Goal: Information Seeking & Learning: Learn about a topic

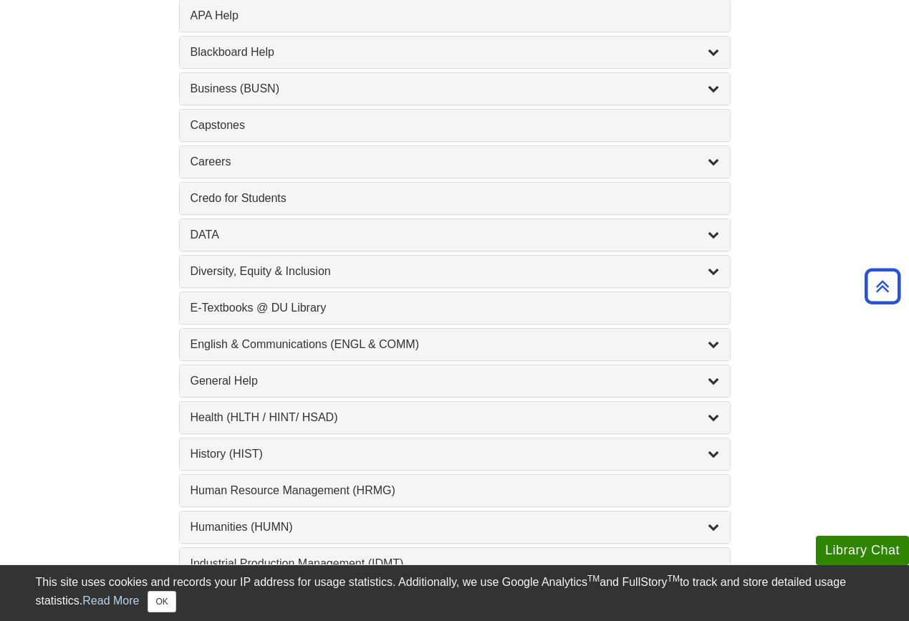
scroll to position [600, 0]
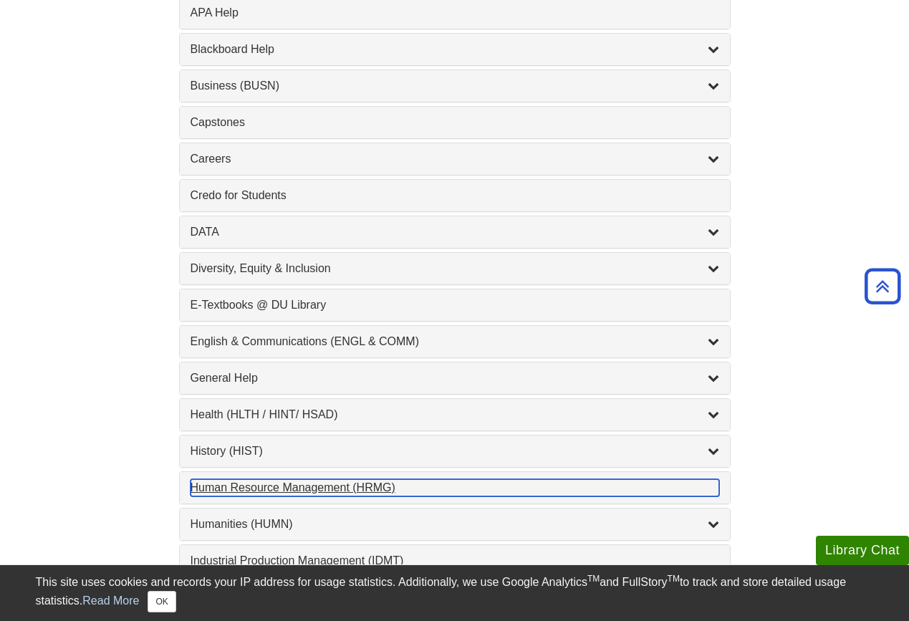
click at [368, 486] on div "Human Resource Management (HRMG) , 1 guides" at bounding box center [454, 487] width 528 height 17
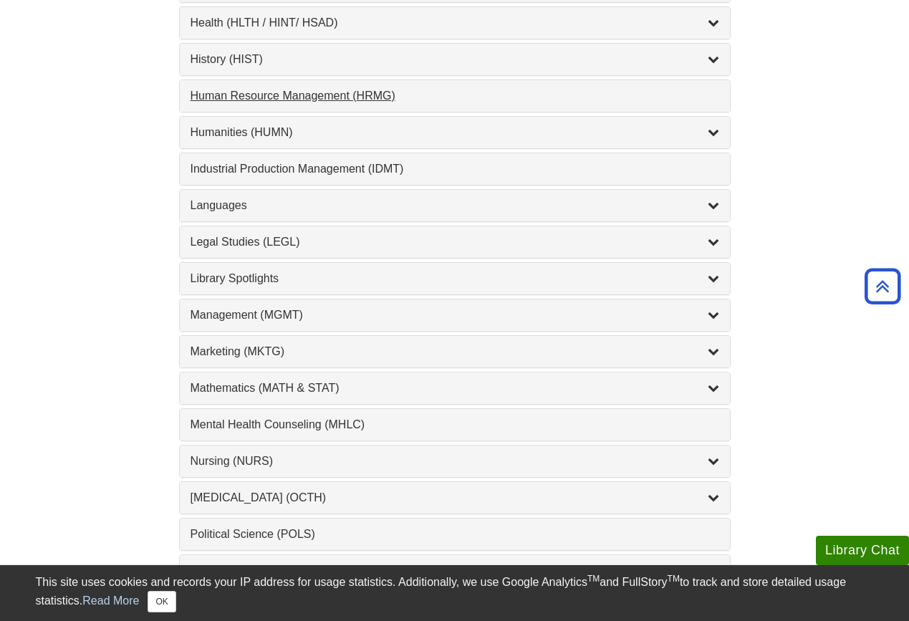
scroll to position [996, 0]
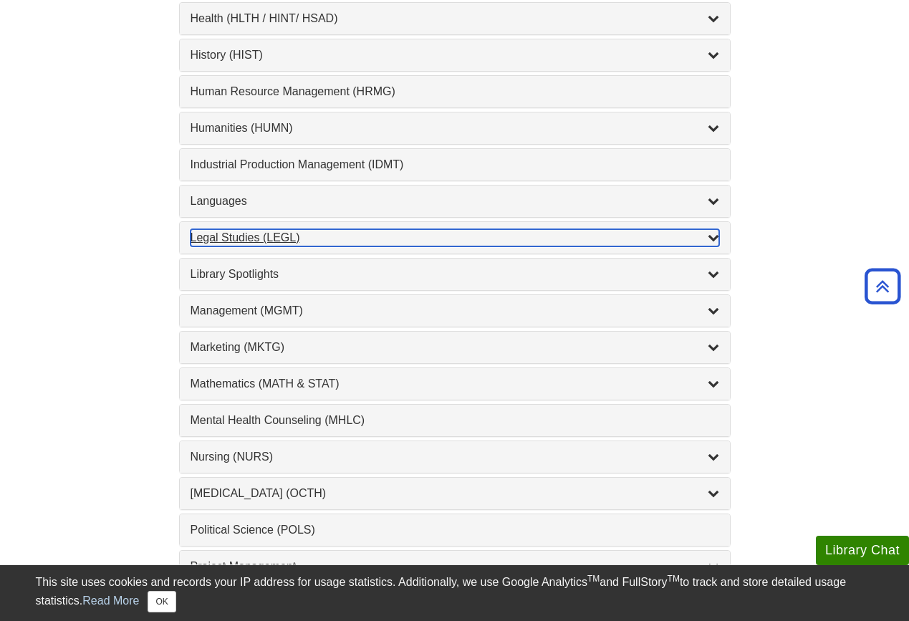
click at [710, 237] on icon "List of Subjects" at bounding box center [712, 236] width 11 height 11
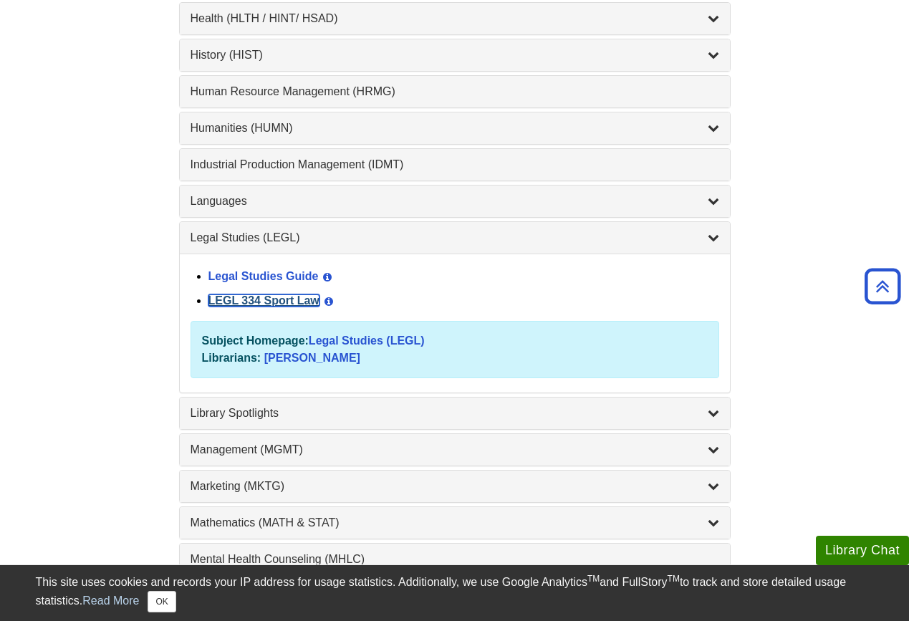
click at [269, 300] on link "LEGL 334 Sport Law" at bounding box center [263, 300] width 111 height 12
click at [277, 277] on link "Legal Studies Guide" at bounding box center [263, 276] width 110 height 12
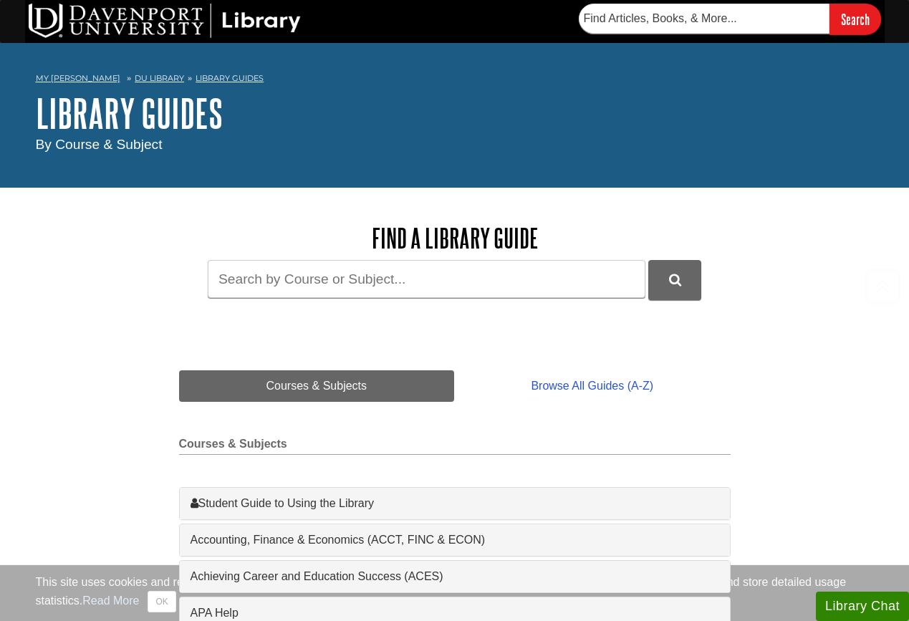
scroll to position [996, 0]
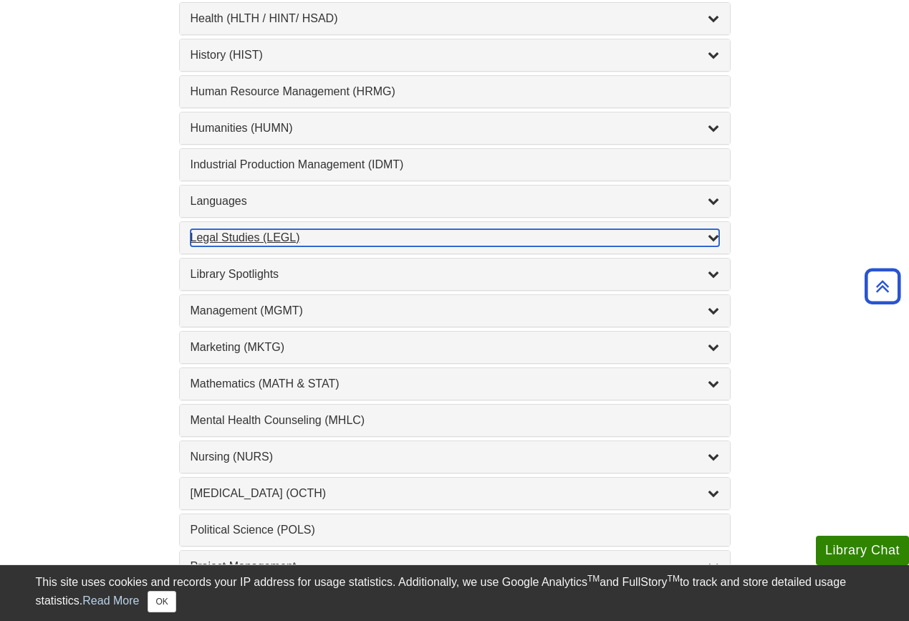
click at [710, 246] on div "List of Subjects" at bounding box center [712, 237] width 11 height 17
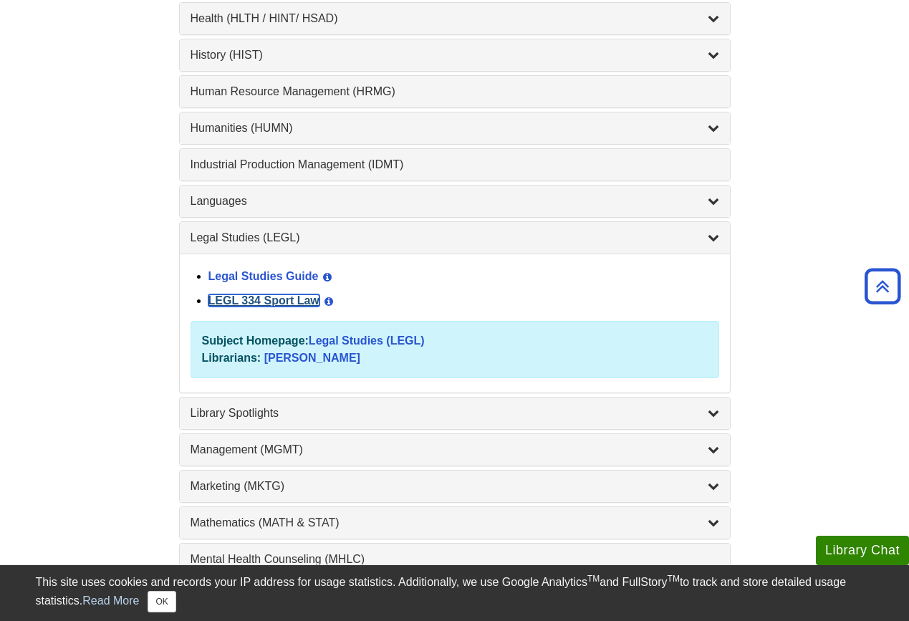
click at [269, 306] on link "LEGL 334 Sport Law" at bounding box center [263, 300] width 111 height 12
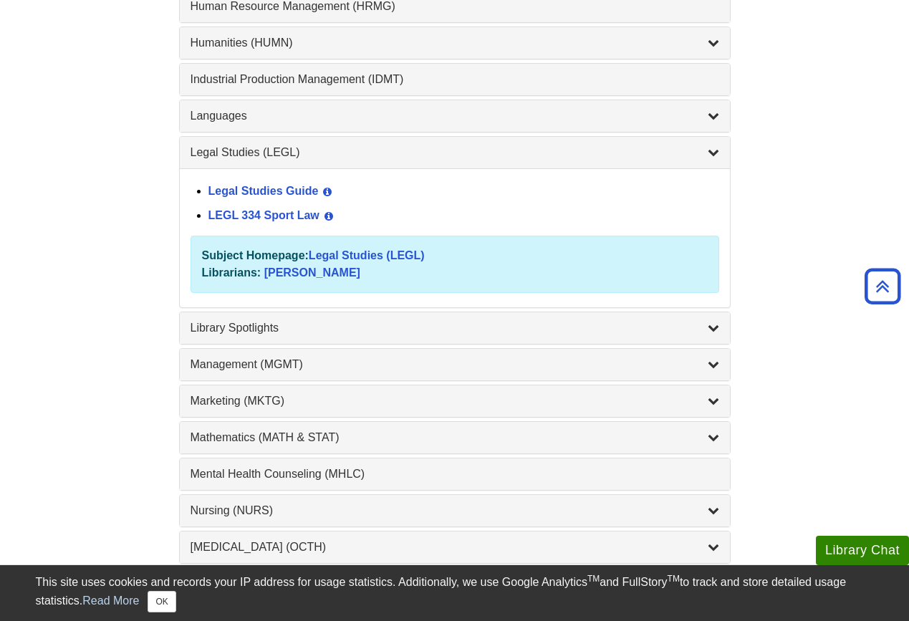
scroll to position [1116, 0]
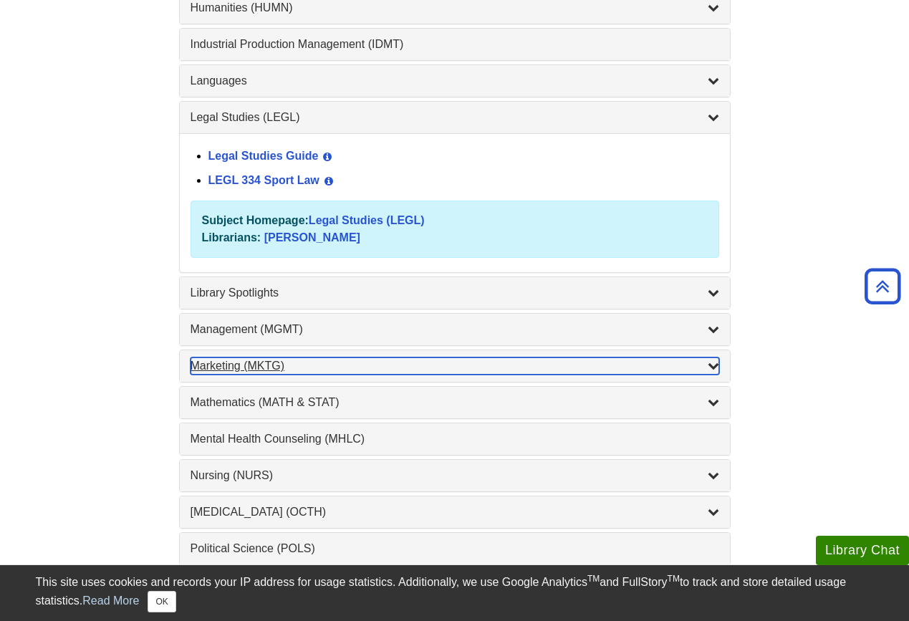
click at [708, 362] on icon "List of Subjects" at bounding box center [712, 364] width 11 height 11
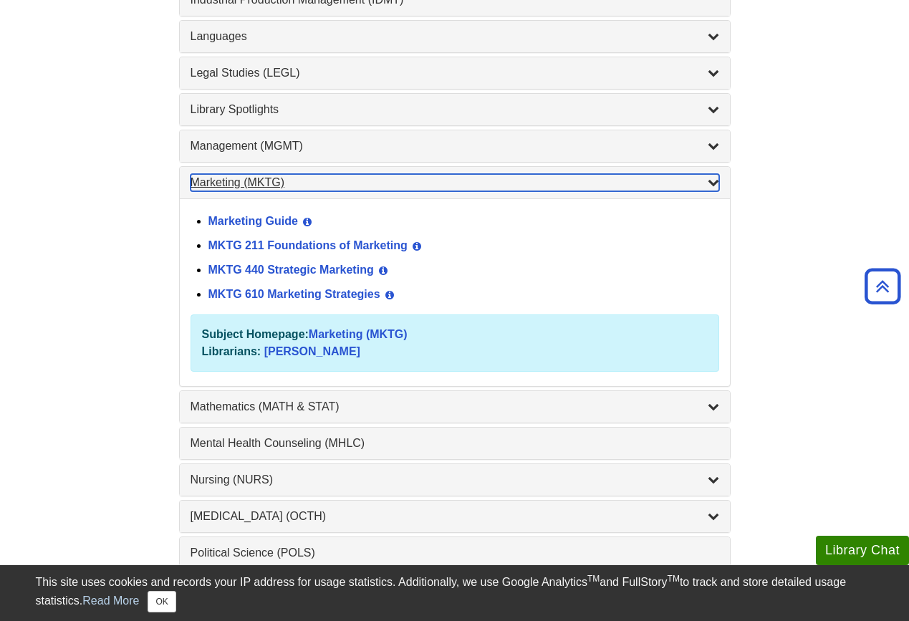
scroll to position [1184, 0]
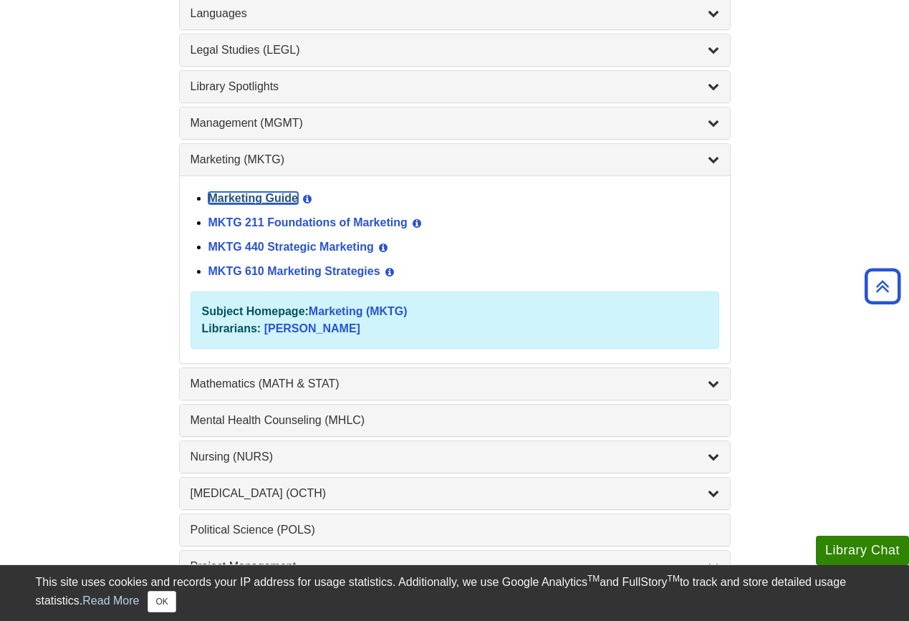
click at [279, 199] on link "Marketing Guide" at bounding box center [252, 198] width 89 height 12
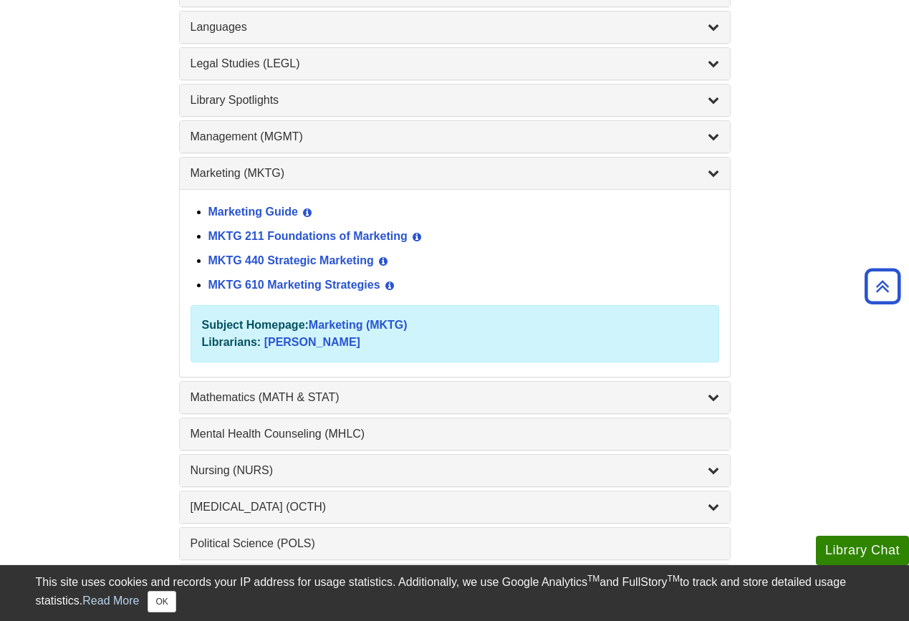
scroll to position [1171, 0]
click at [339, 72] on div "Legal Studies (LEGL) , 2 guides" at bounding box center [455, 63] width 550 height 32
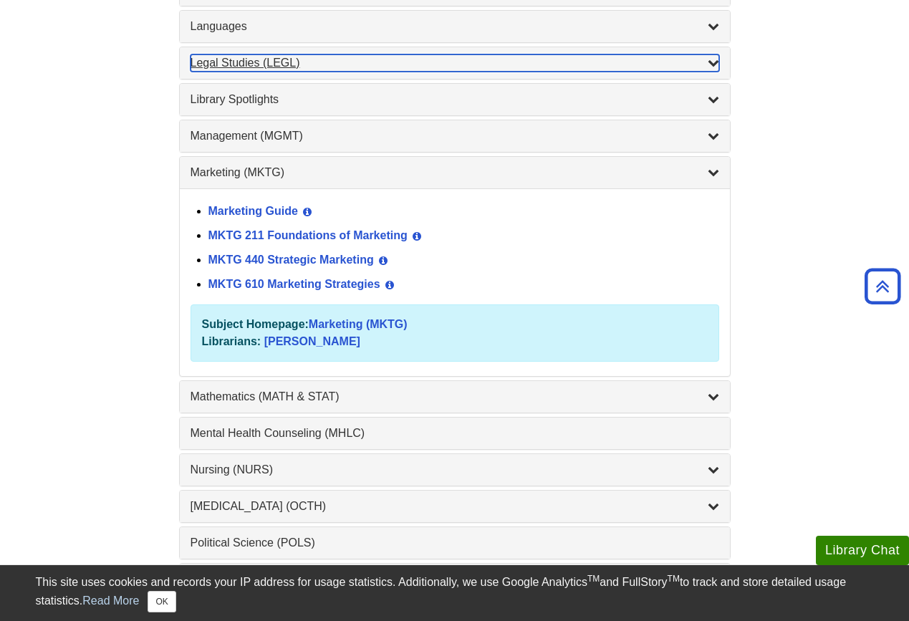
click at [718, 60] on icon "List of Subjects" at bounding box center [712, 62] width 11 height 11
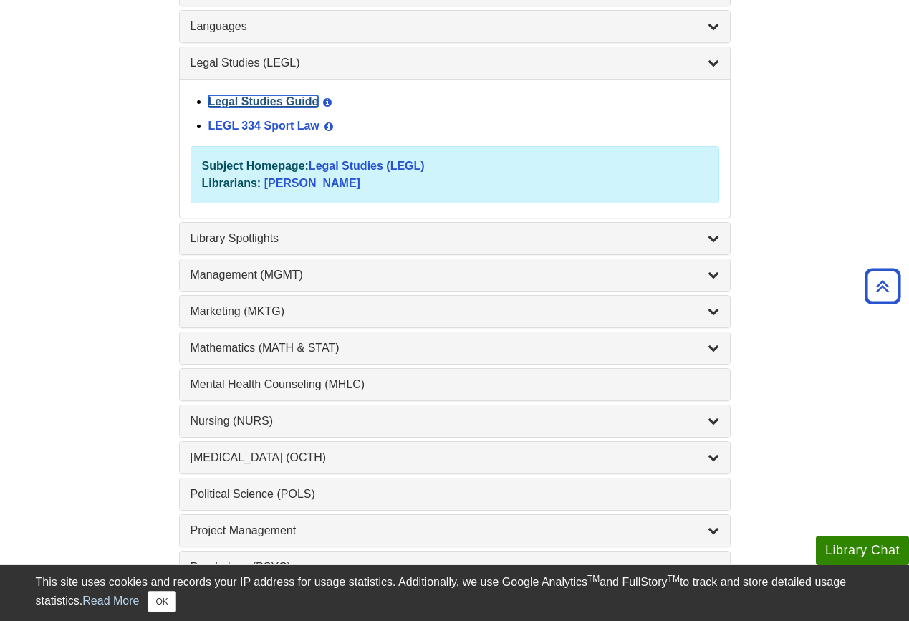
click at [286, 97] on link "Legal Studies Guide" at bounding box center [263, 101] width 110 height 12
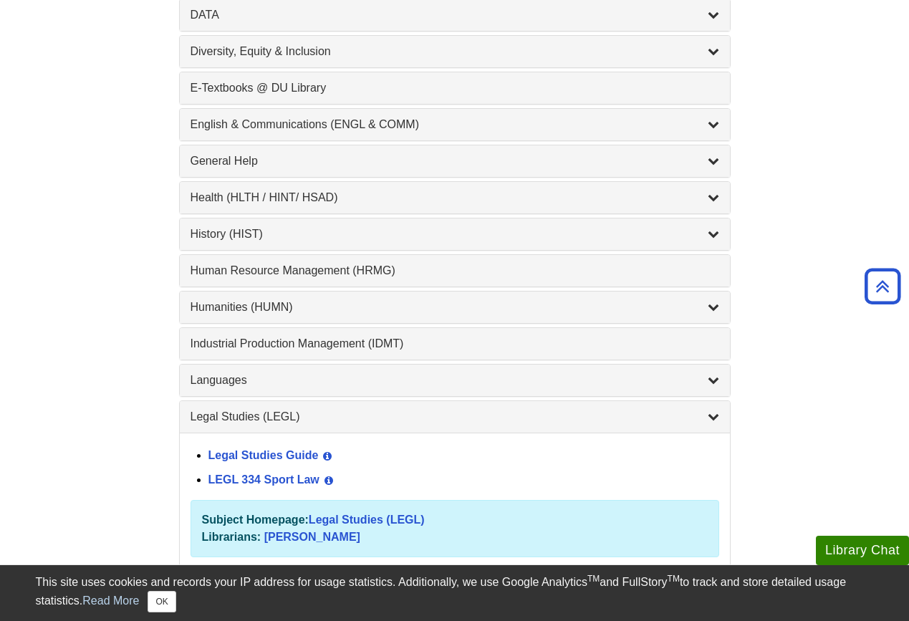
scroll to position [812, 0]
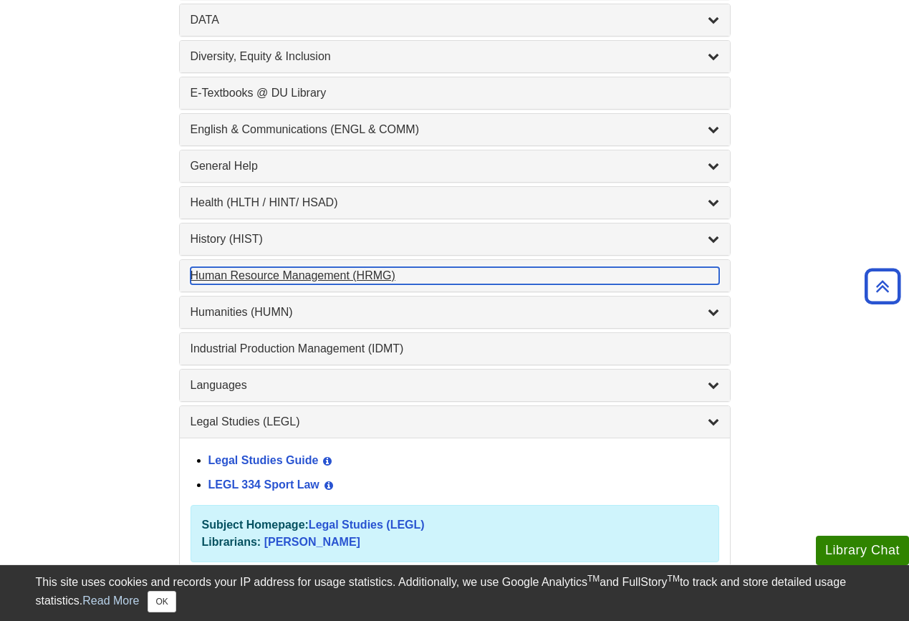
click at [493, 282] on div "Human Resource Management (HRMG) , 1 guides" at bounding box center [454, 275] width 528 height 17
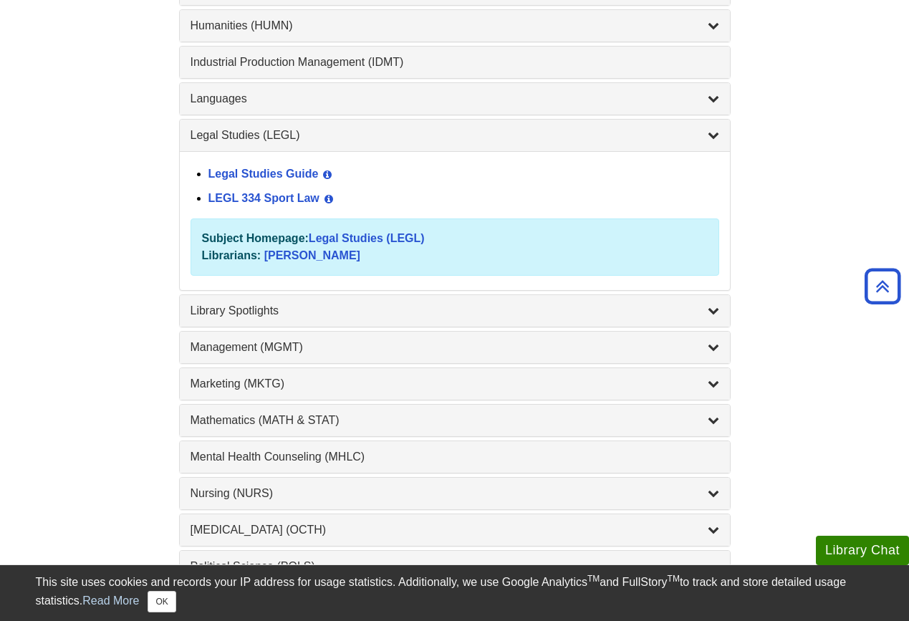
scroll to position [1101, 0]
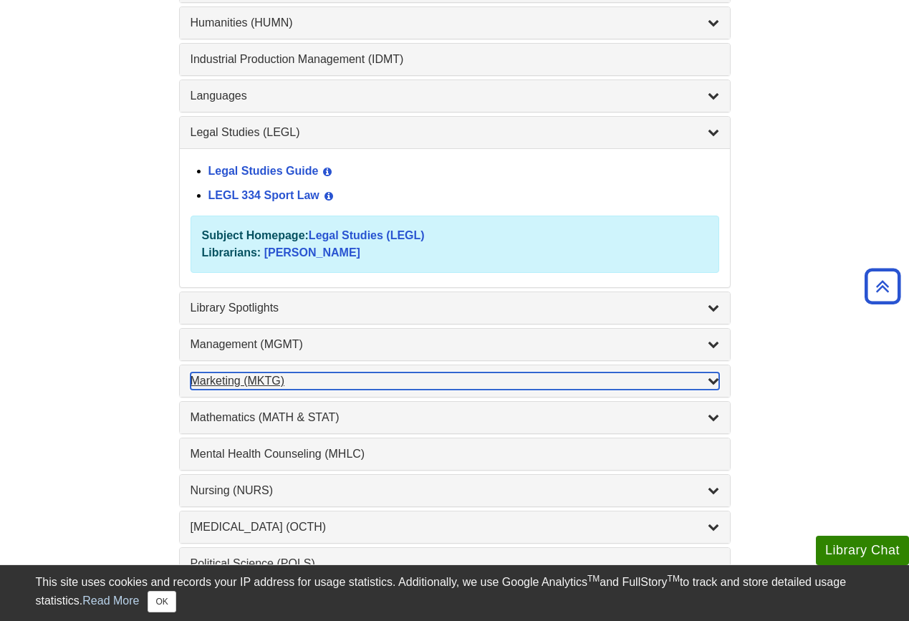
click at [476, 386] on div "Marketing (MKTG) , 4 guides" at bounding box center [454, 380] width 528 height 17
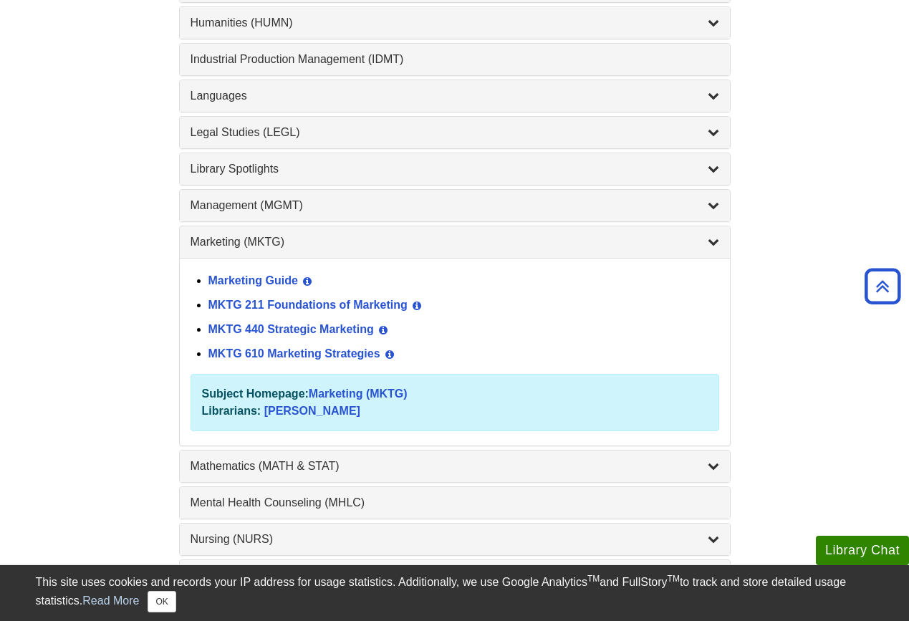
click at [381, 298] on div "MKTG 211 Foundations of Marketing View Guide Info" at bounding box center [463, 306] width 510 height 24
click at [379, 306] on link "MKTG 211 Foundations of Marketing" at bounding box center [307, 305] width 199 height 12
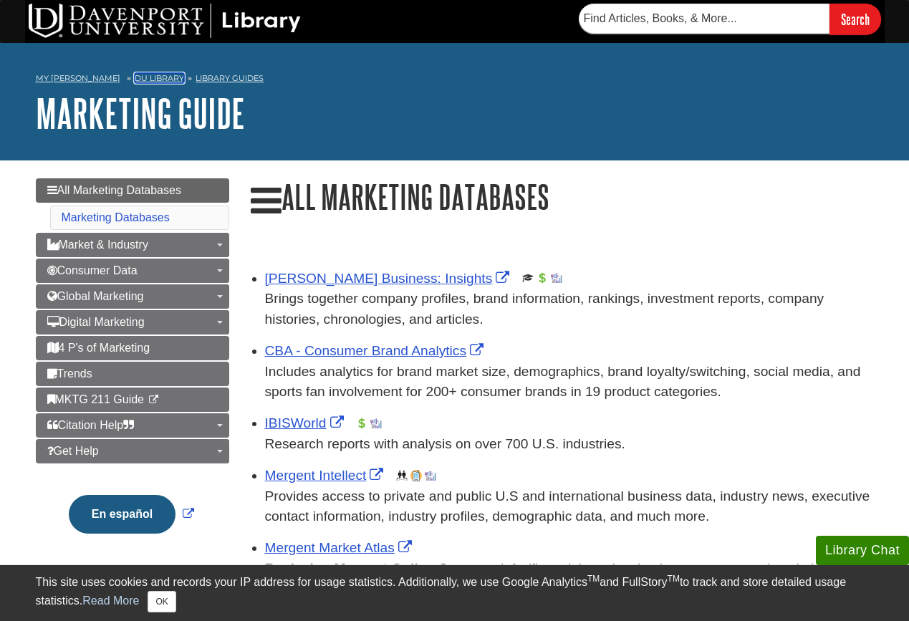
click at [145, 80] on link "DU Library" at bounding box center [159, 78] width 49 height 10
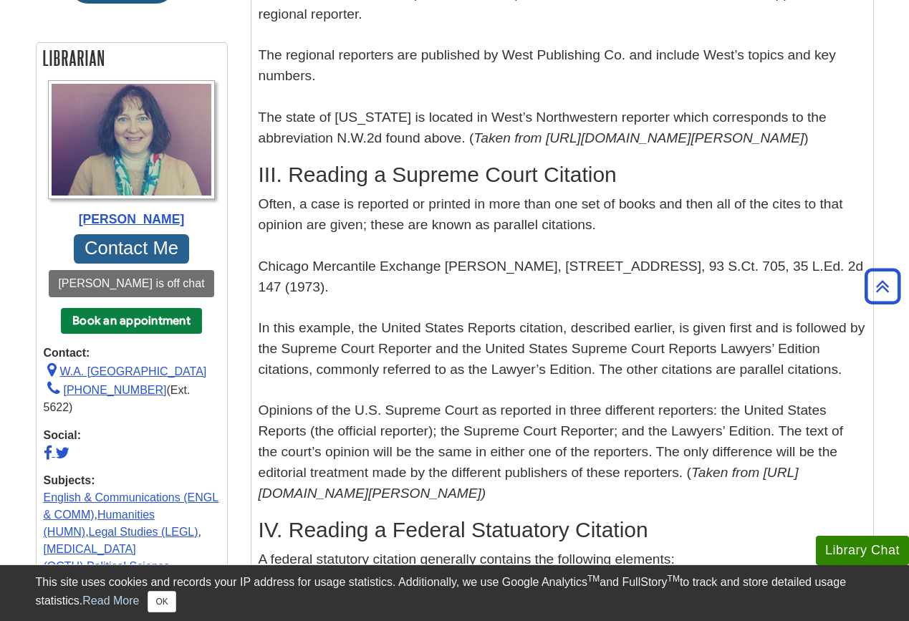
scroll to position [637, 0]
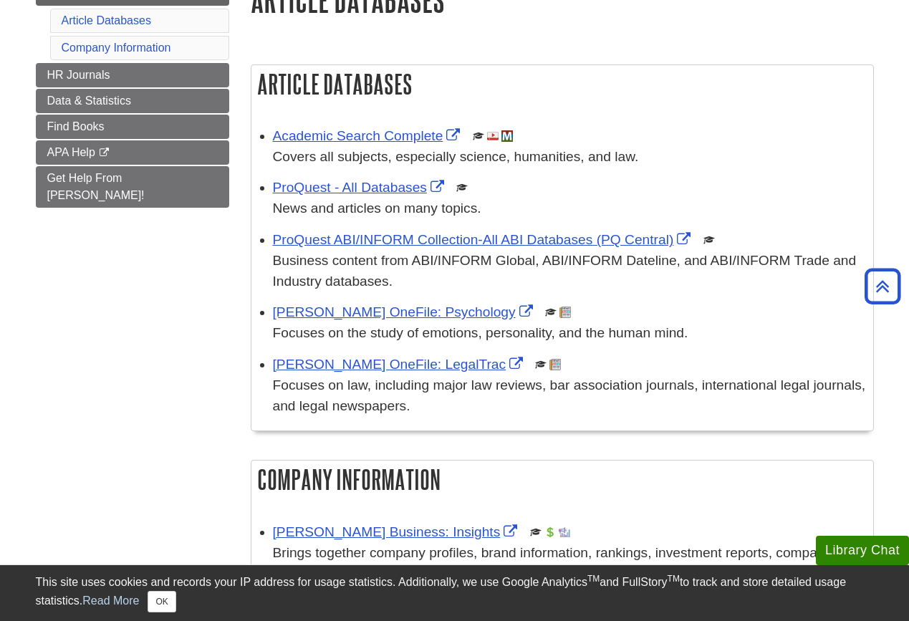
scroll to position [193, 0]
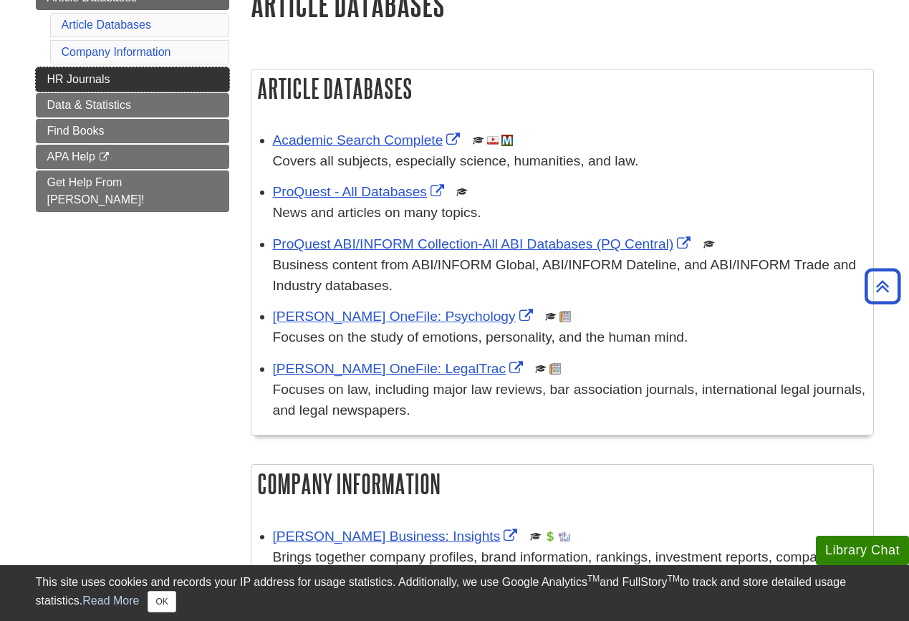
click at [172, 67] on link "HR Journals" at bounding box center [132, 79] width 193 height 24
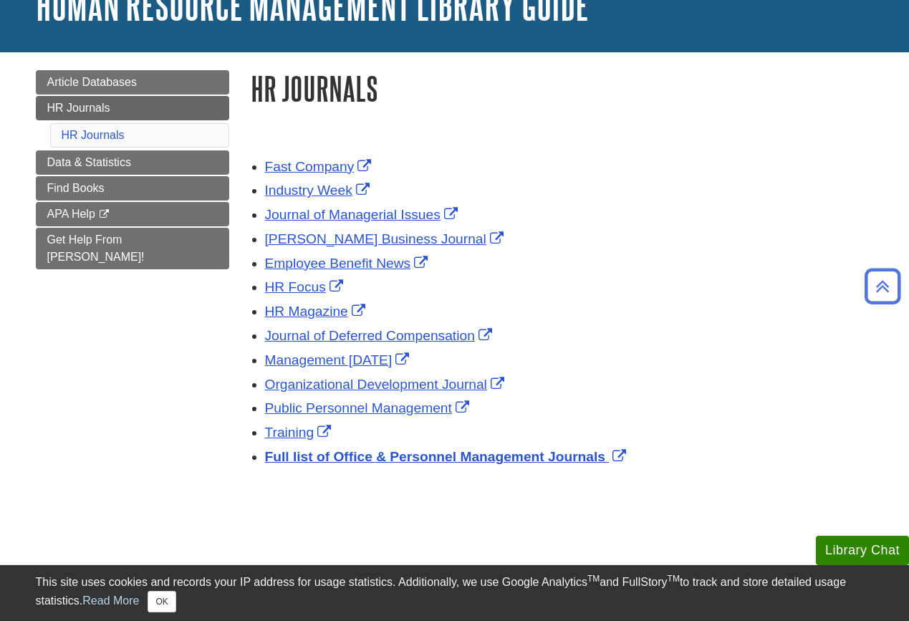
scroll to position [110, 0]
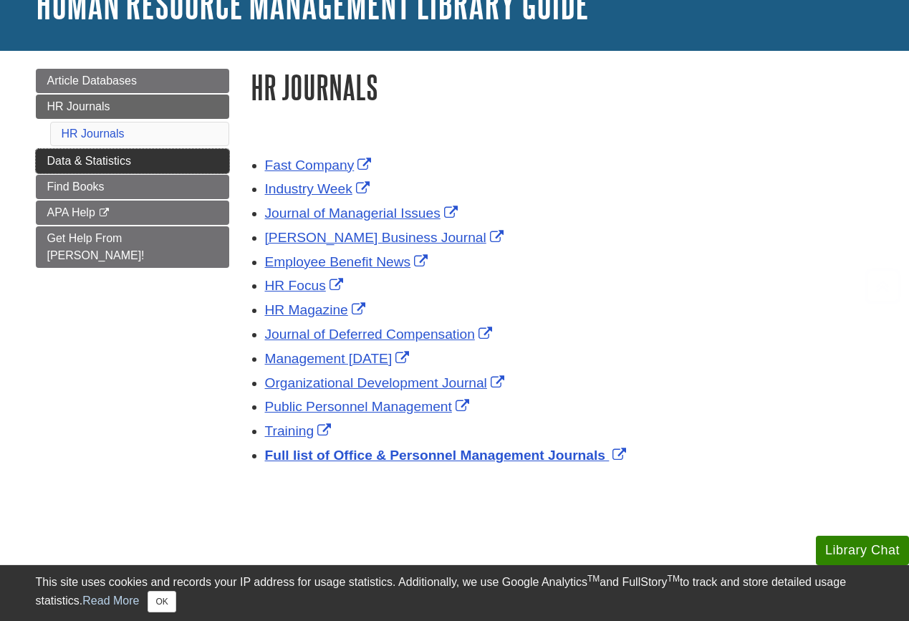
click at [130, 157] on span "Data & Statistics" at bounding box center [89, 161] width 84 height 12
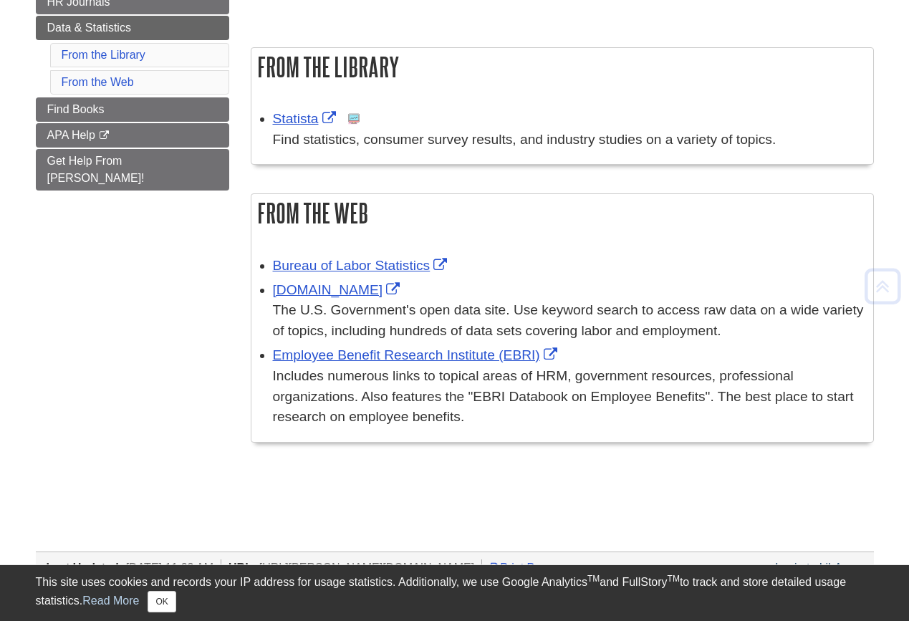
scroll to position [229, 0]
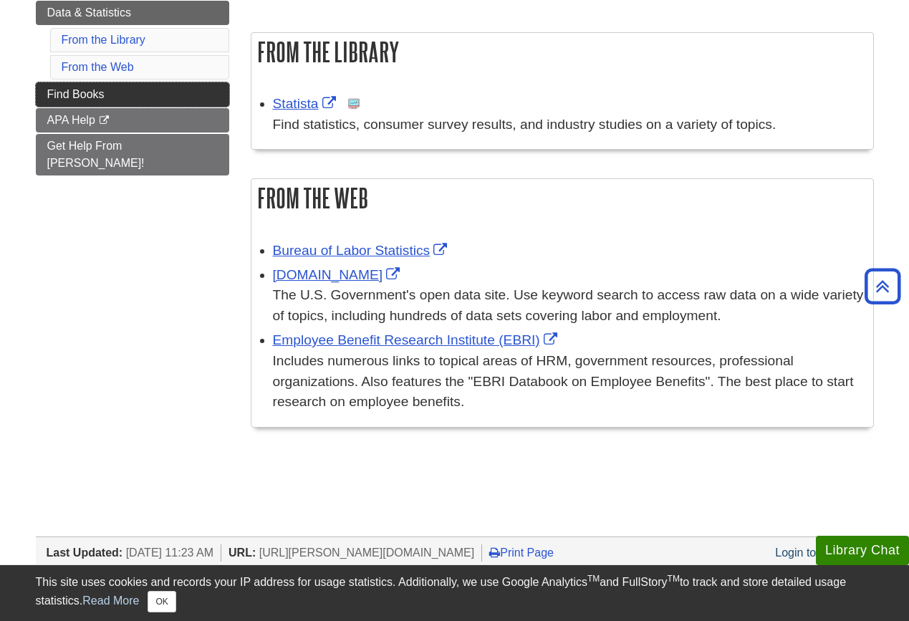
click at [110, 100] on link "Find Books" at bounding box center [132, 94] width 193 height 24
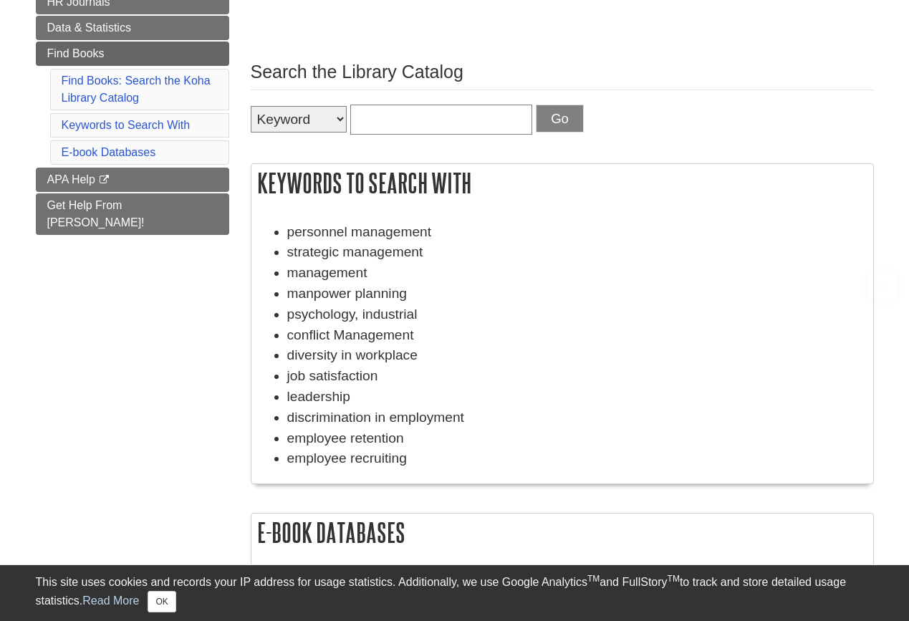
scroll to position [218, 0]
